Goal: Transaction & Acquisition: Purchase product/service

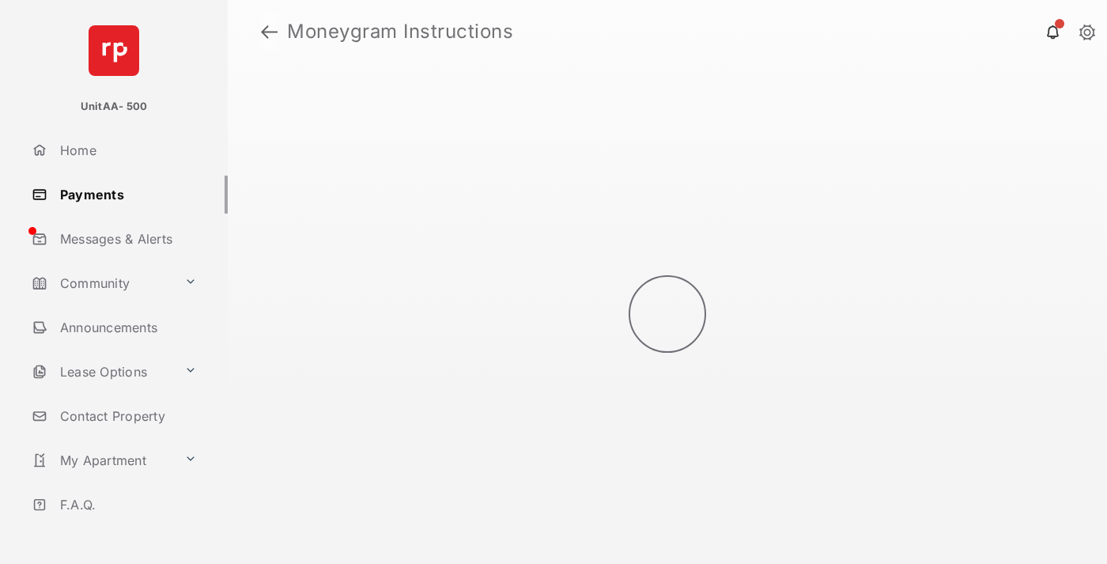
click at [269, 32] on link at bounding box center [269, 32] width 17 height 38
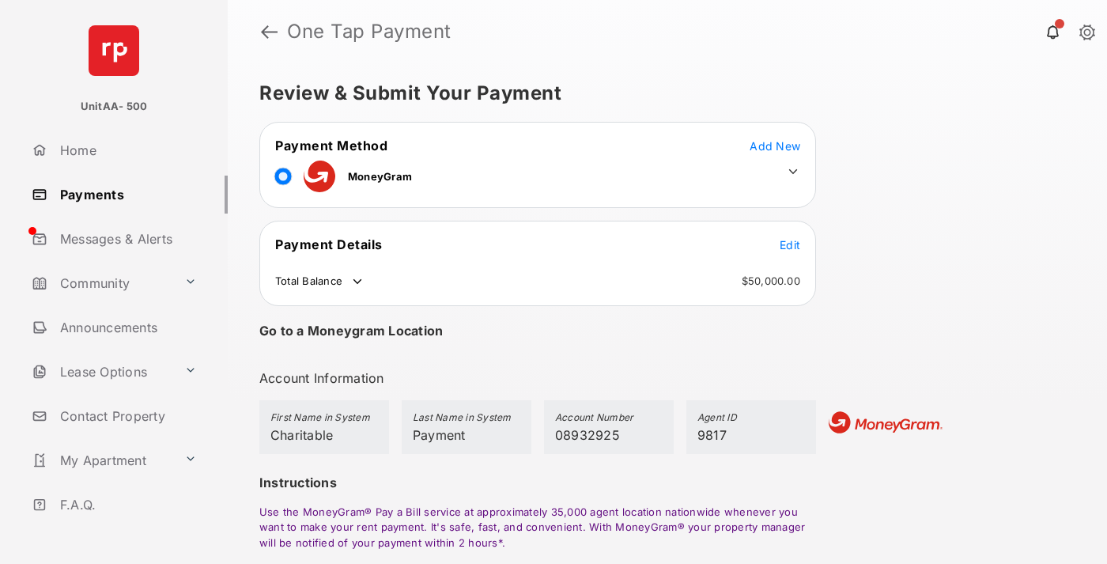
click at [790, 244] on span "Edit" at bounding box center [789, 244] width 21 height 13
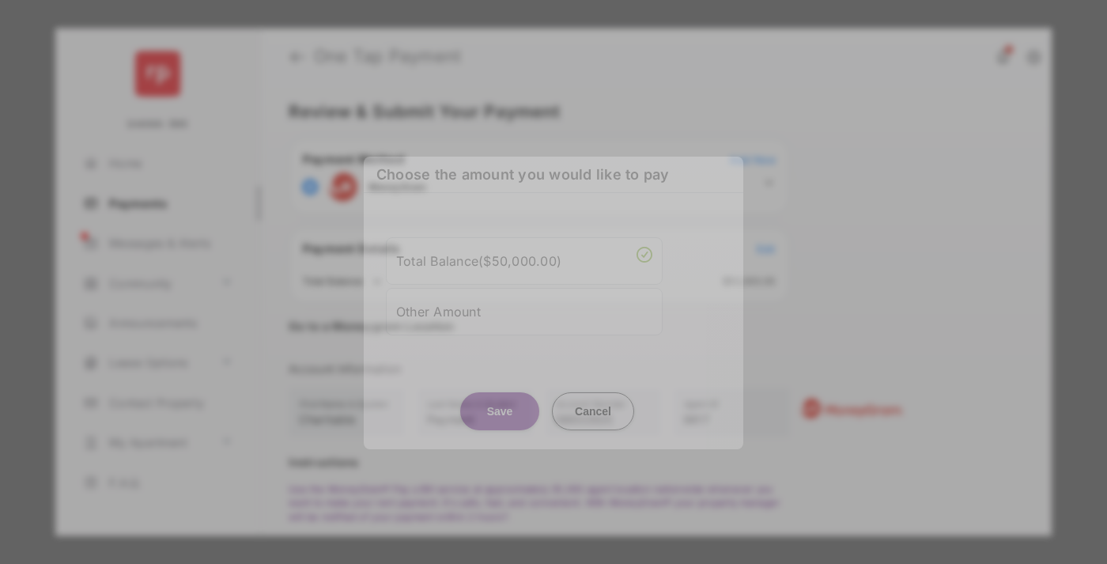
click at [524, 311] on div "Other Amount" at bounding box center [524, 310] width 256 height 27
type input "****"
click at [500, 421] on button "Save" at bounding box center [499, 410] width 79 height 38
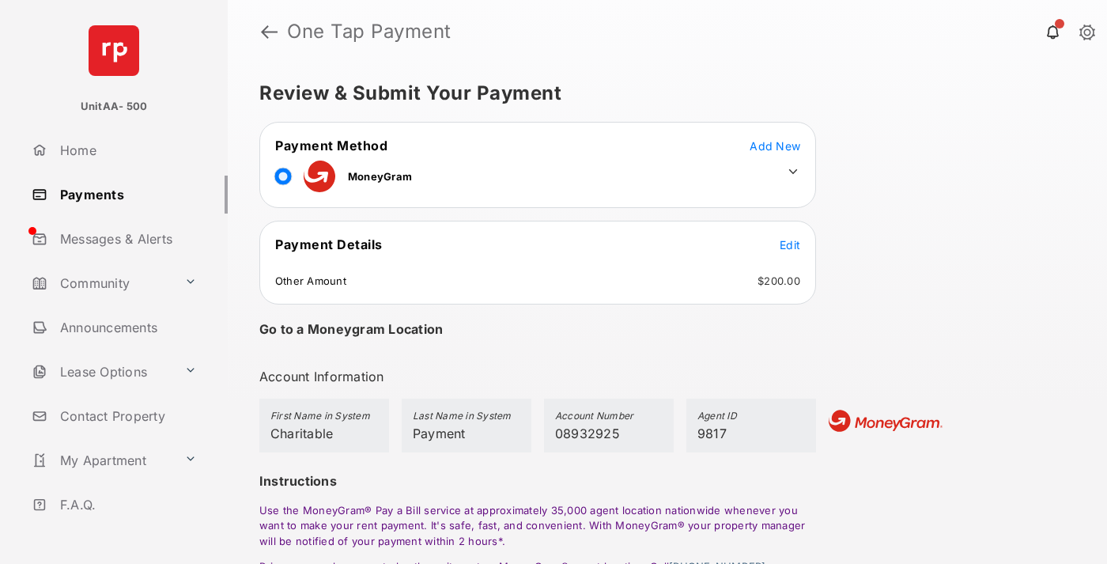
click at [793, 172] on icon at bounding box center [793, 171] width 14 height 14
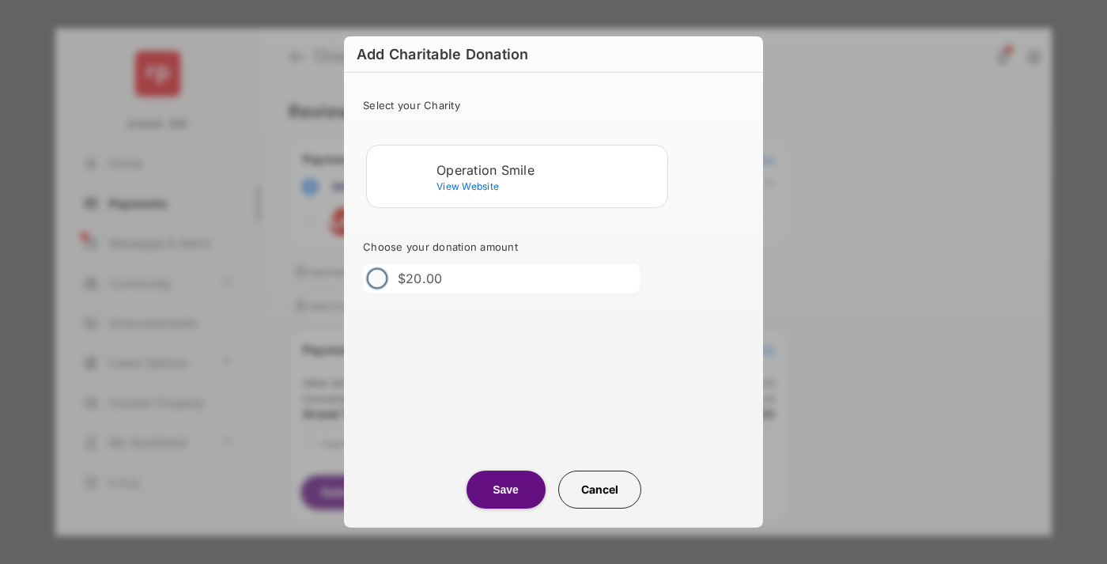
click at [549, 169] on div "Operation Smile" at bounding box center [548, 170] width 224 height 14
click at [505, 489] on button "Save" at bounding box center [505, 489] width 79 height 38
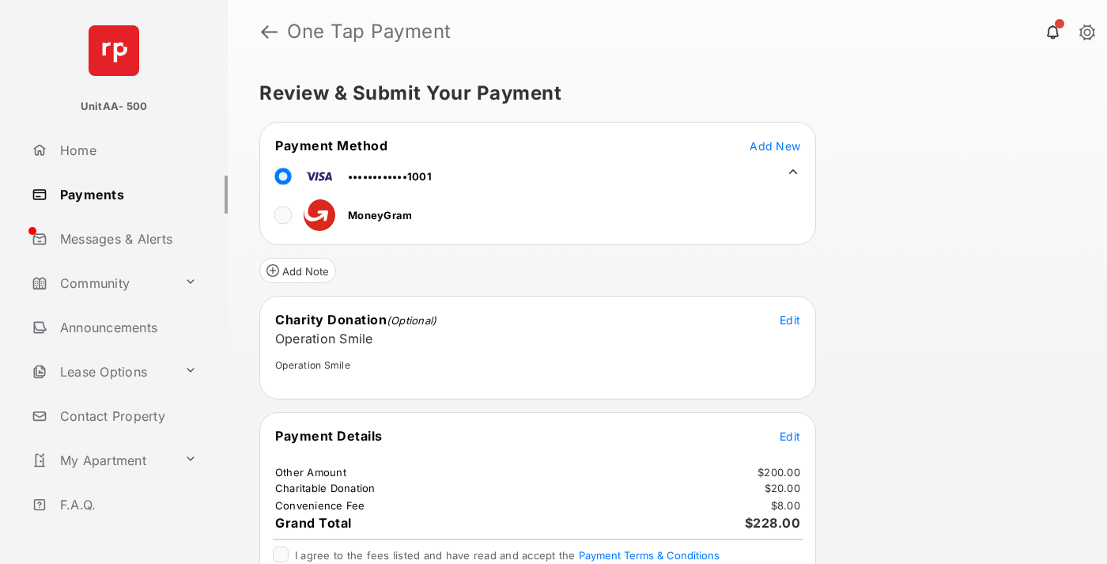
click at [790, 436] on span "Edit" at bounding box center [789, 435] width 21 height 13
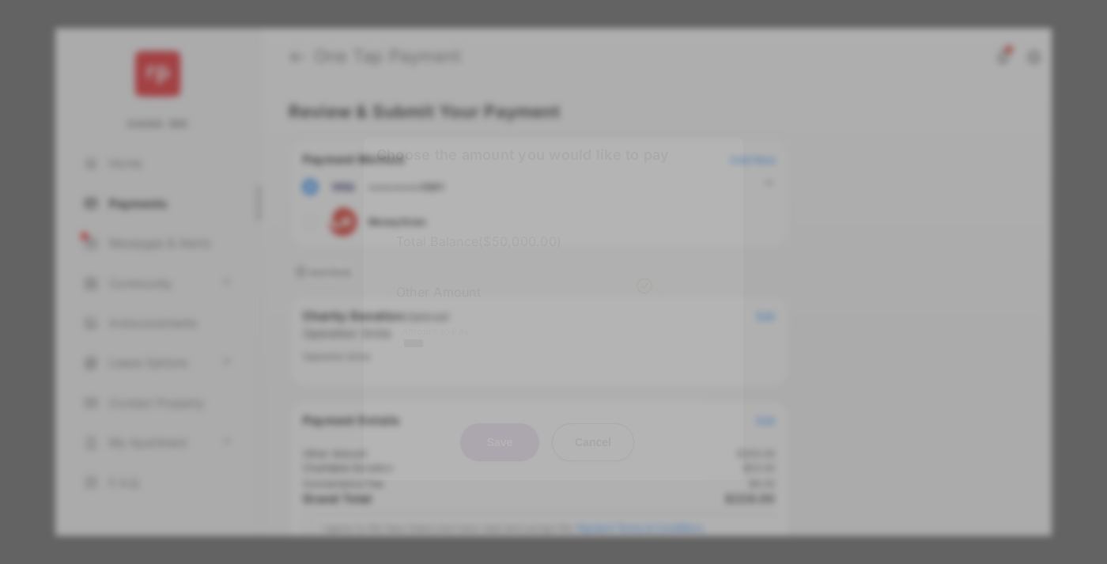
click at [500, 437] on button "Save" at bounding box center [499, 442] width 79 height 38
